Goal: Find specific page/section: Find specific page/section

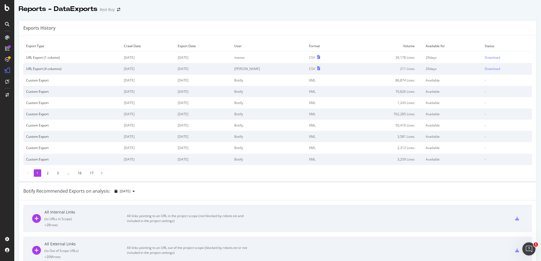
drag, startPoint x: 8, startPoint y: 142, endPoint x: 11, endPoint y: 77, distance: 64.9
click at [8, 141] on div at bounding box center [7, 133] width 13 height 201
click at [7, 8] on icon at bounding box center [7, 7] width 5 height 7
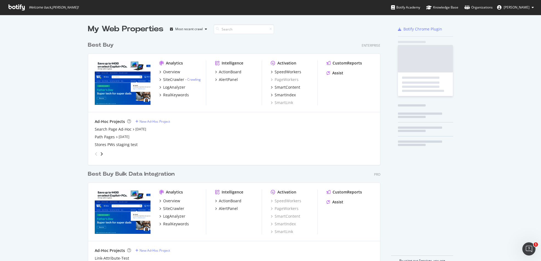
scroll to position [228, 292]
